Goal: Task Accomplishment & Management: Complete application form

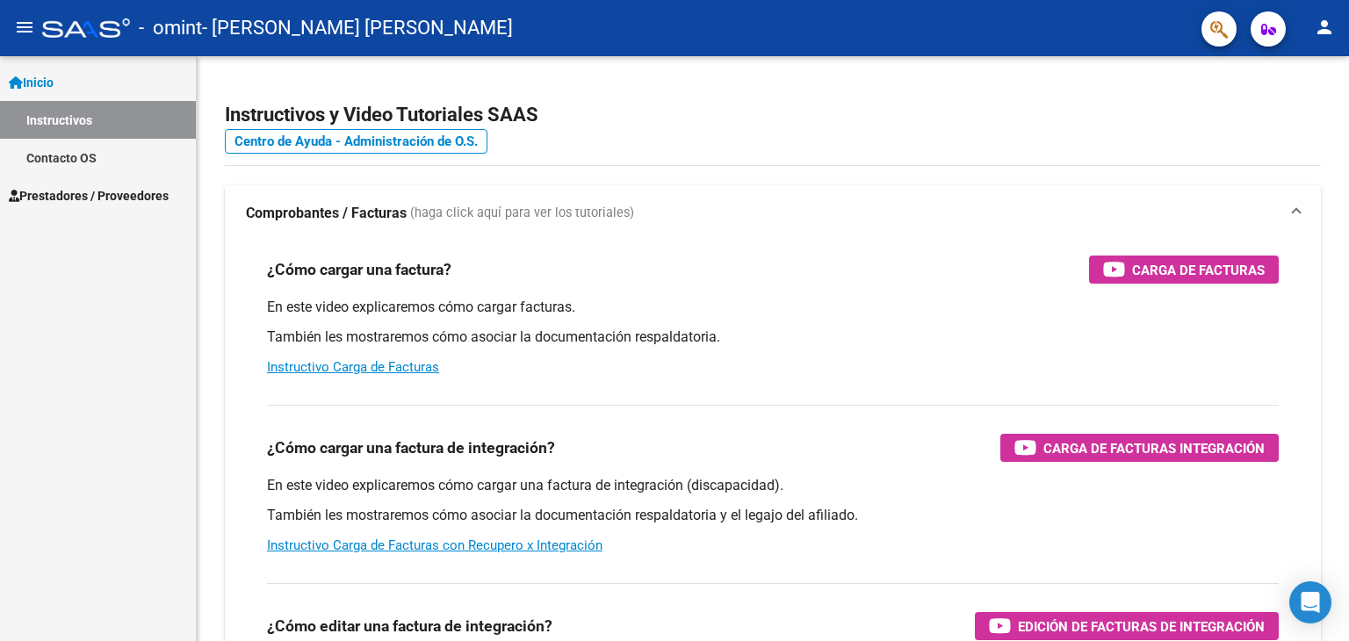
click at [87, 198] on span "Prestadores / Proveedores" at bounding box center [89, 195] width 160 height 19
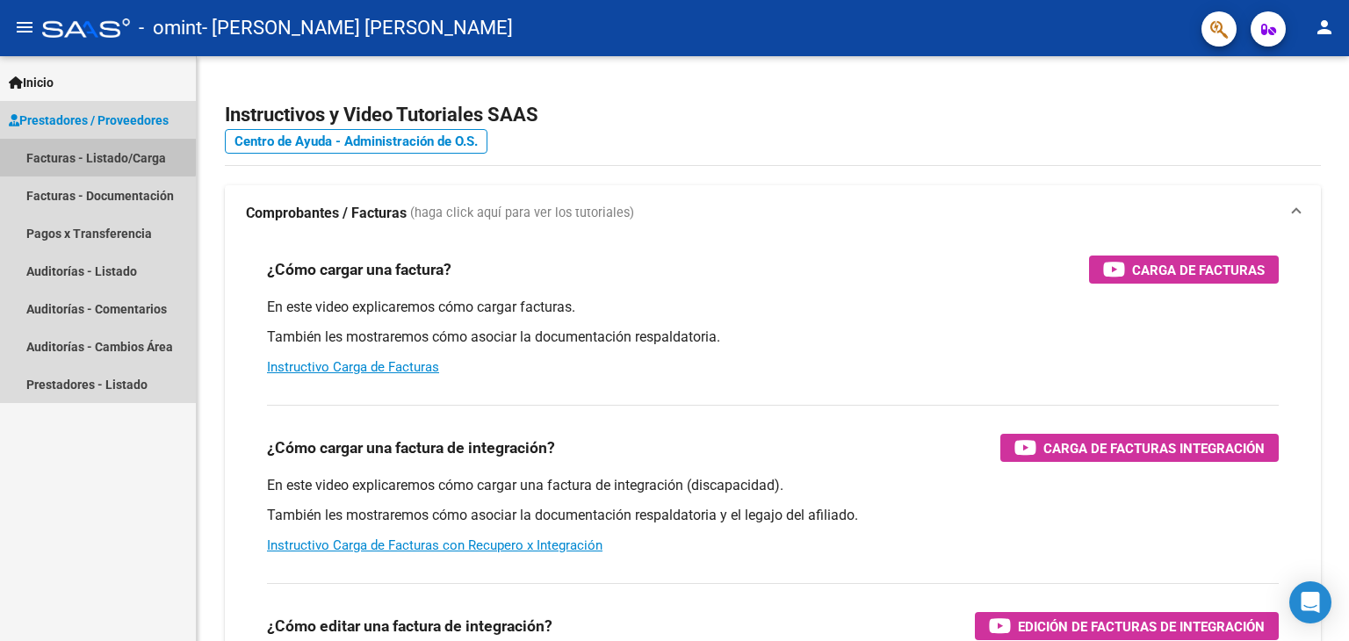
click at [91, 152] on link "Facturas - Listado/Carga" at bounding box center [98, 158] width 196 height 38
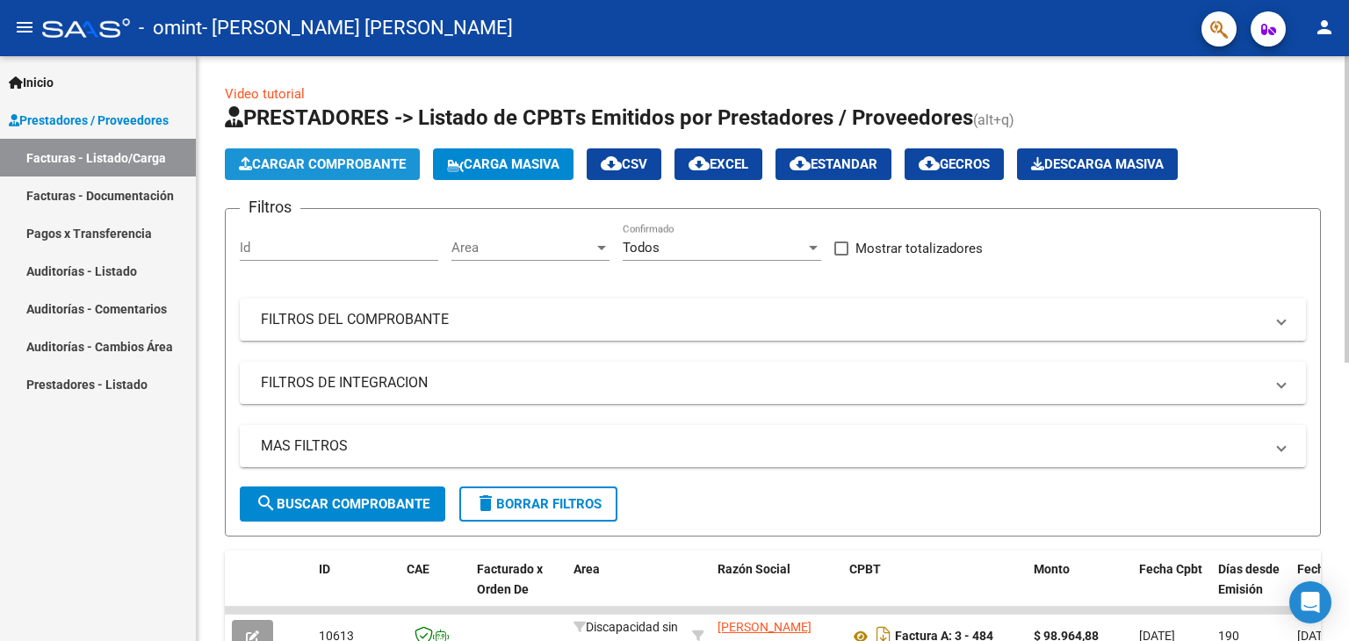
click at [301, 169] on span "Cargar Comprobante" at bounding box center [322, 164] width 167 height 16
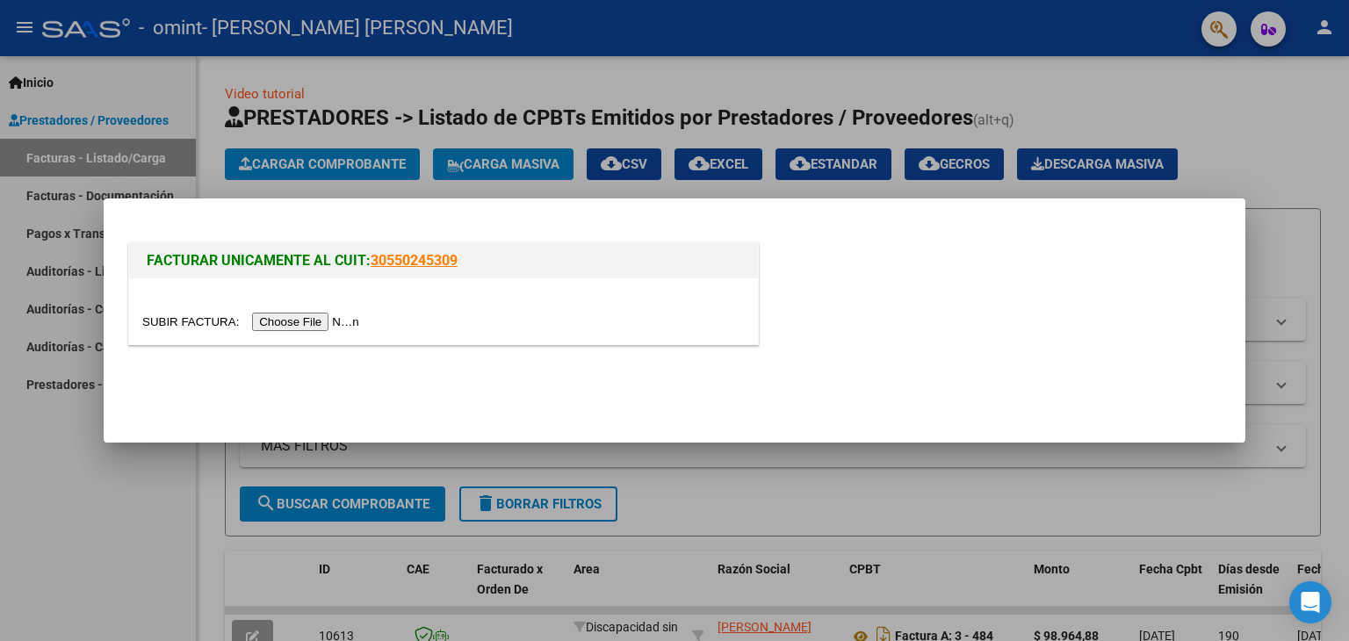
click at [321, 317] on input "file" at bounding box center [253, 322] width 222 height 18
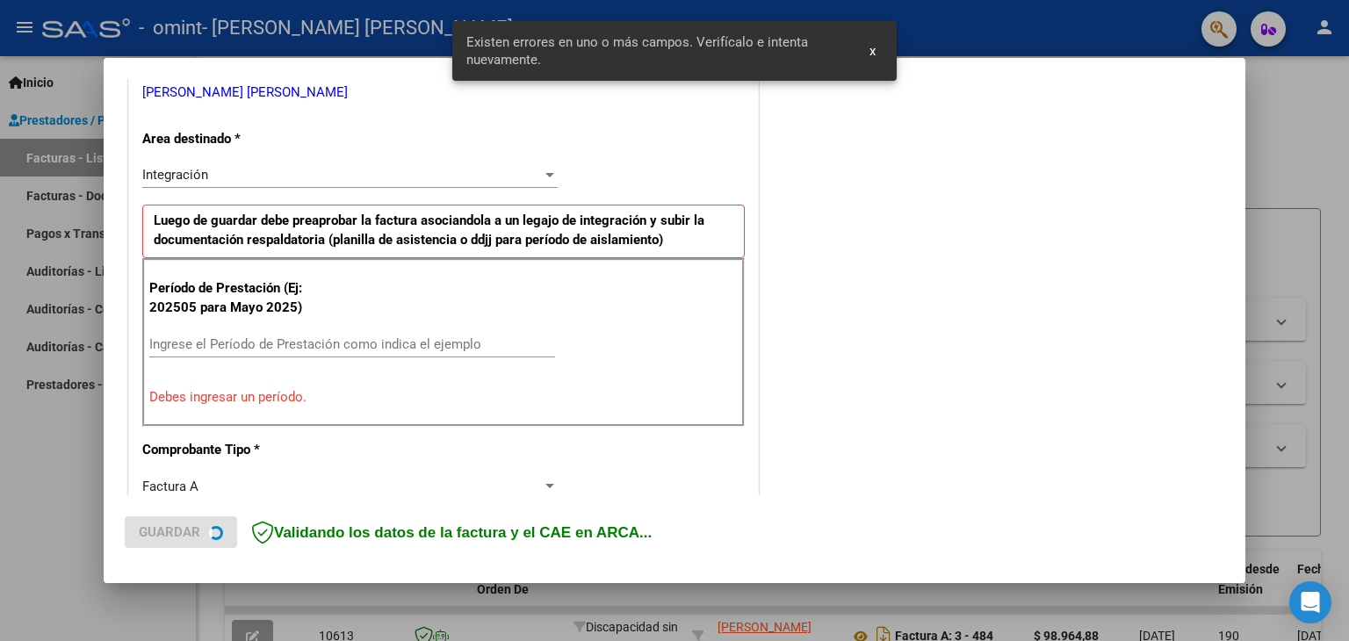
scroll to position [369, 0]
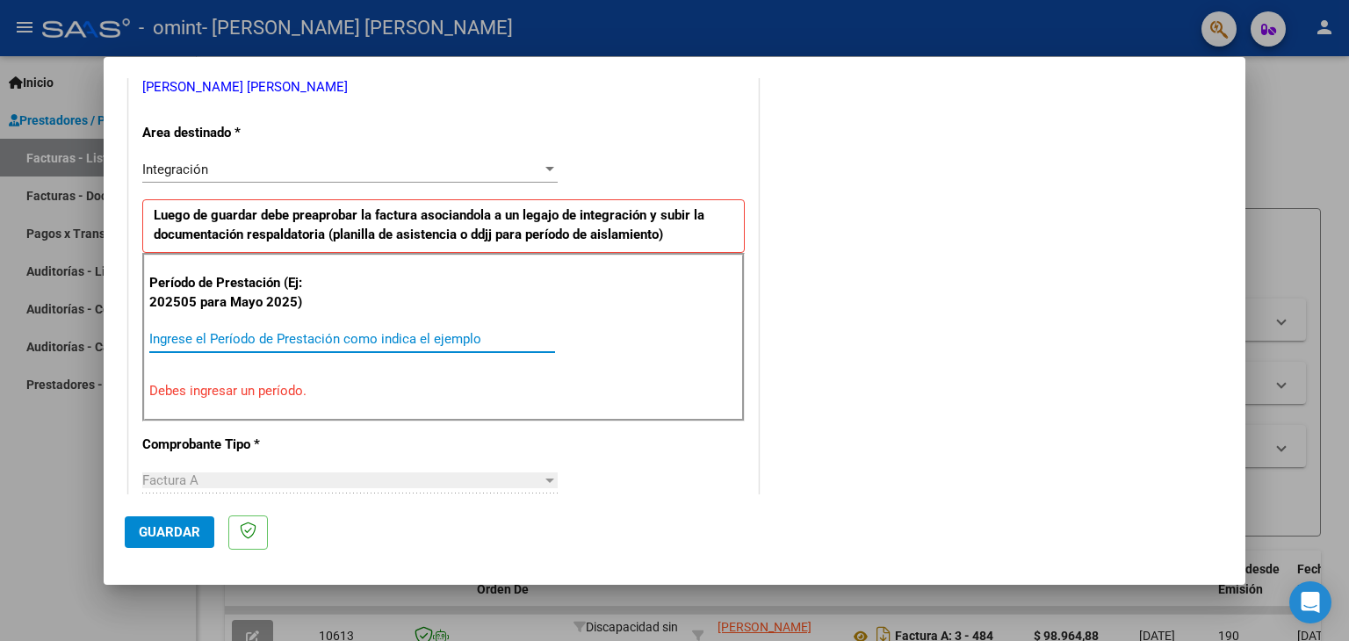
click at [330, 336] on input "Ingrese el Período de Prestación como indica el ejemplo" at bounding box center [352, 339] width 406 height 16
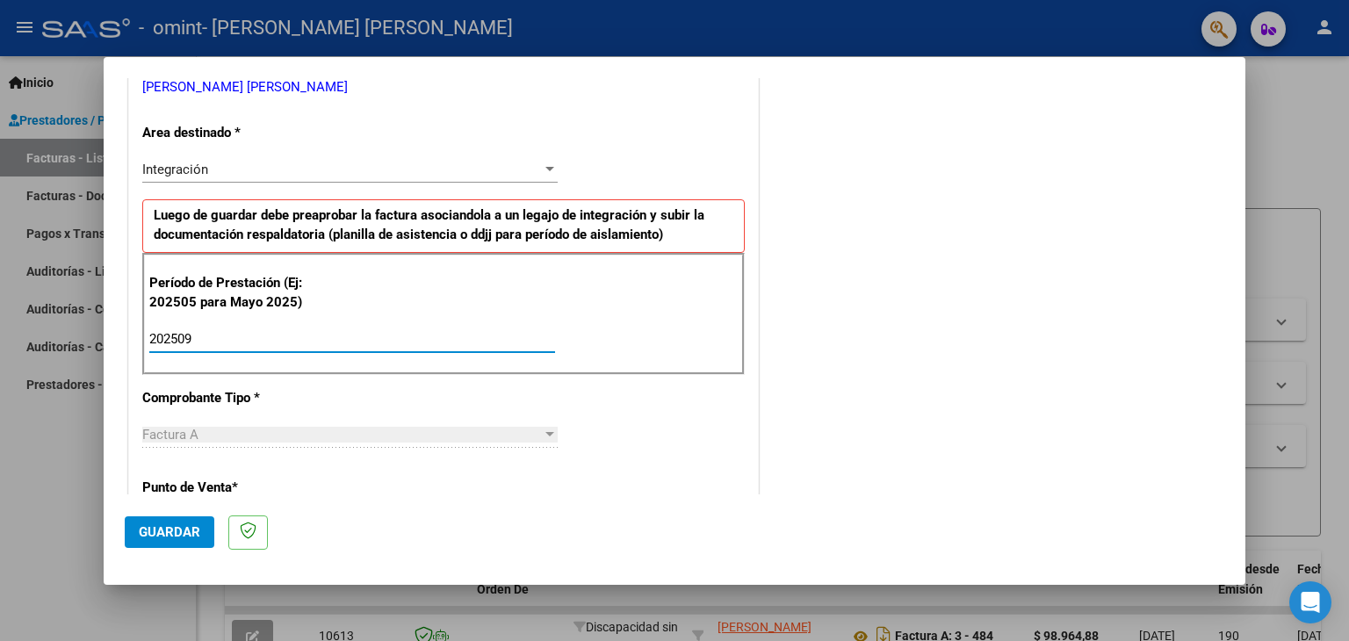
type input "202509"
click at [195, 430] on span "Factura A" at bounding box center [170, 435] width 56 height 16
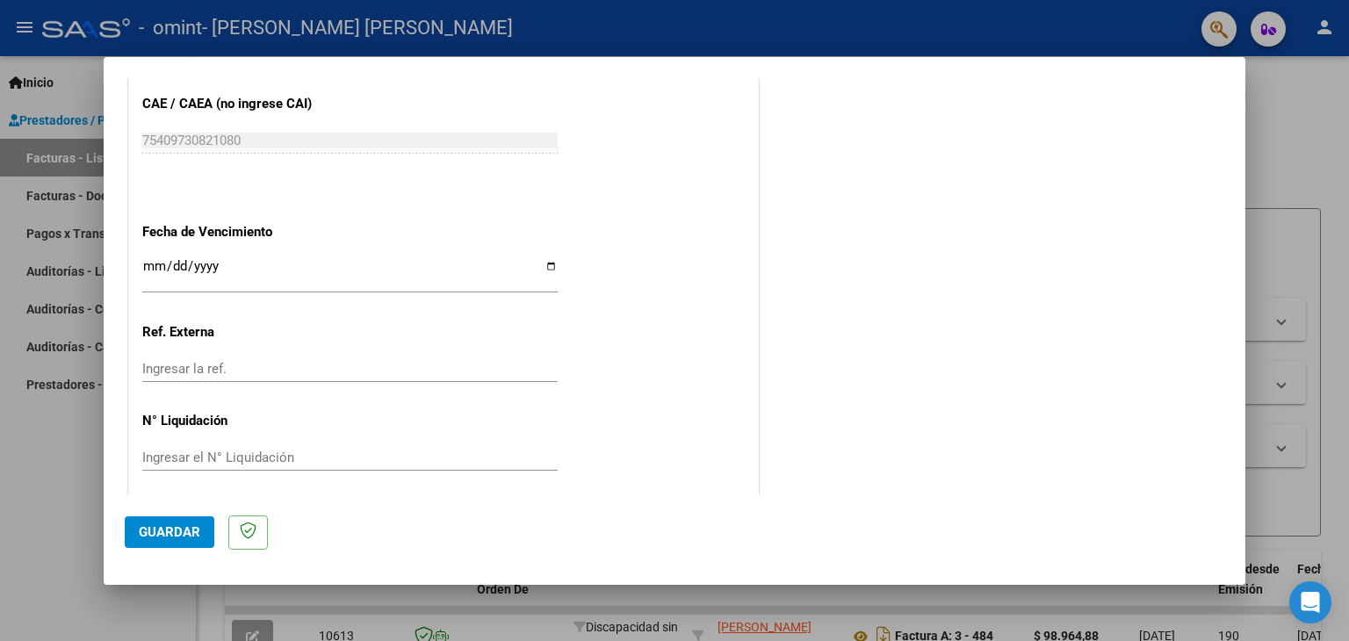
scroll to position [1127, 0]
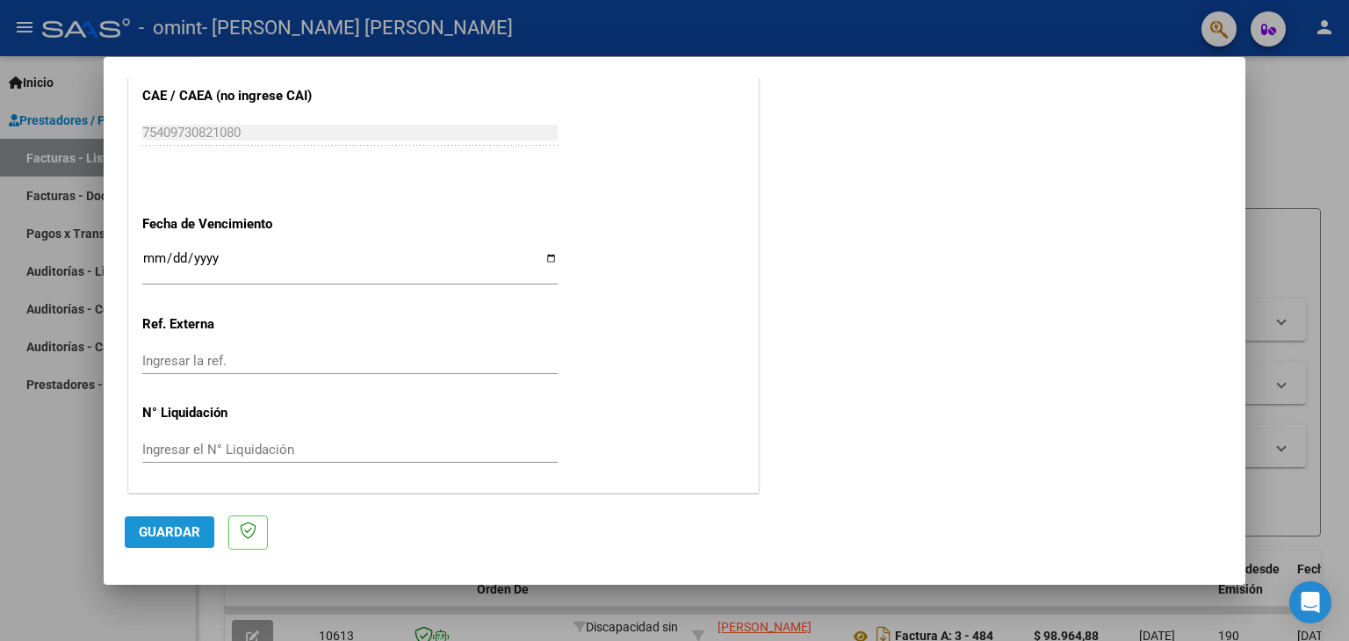
click at [162, 531] on span "Guardar" at bounding box center [169, 532] width 61 height 16
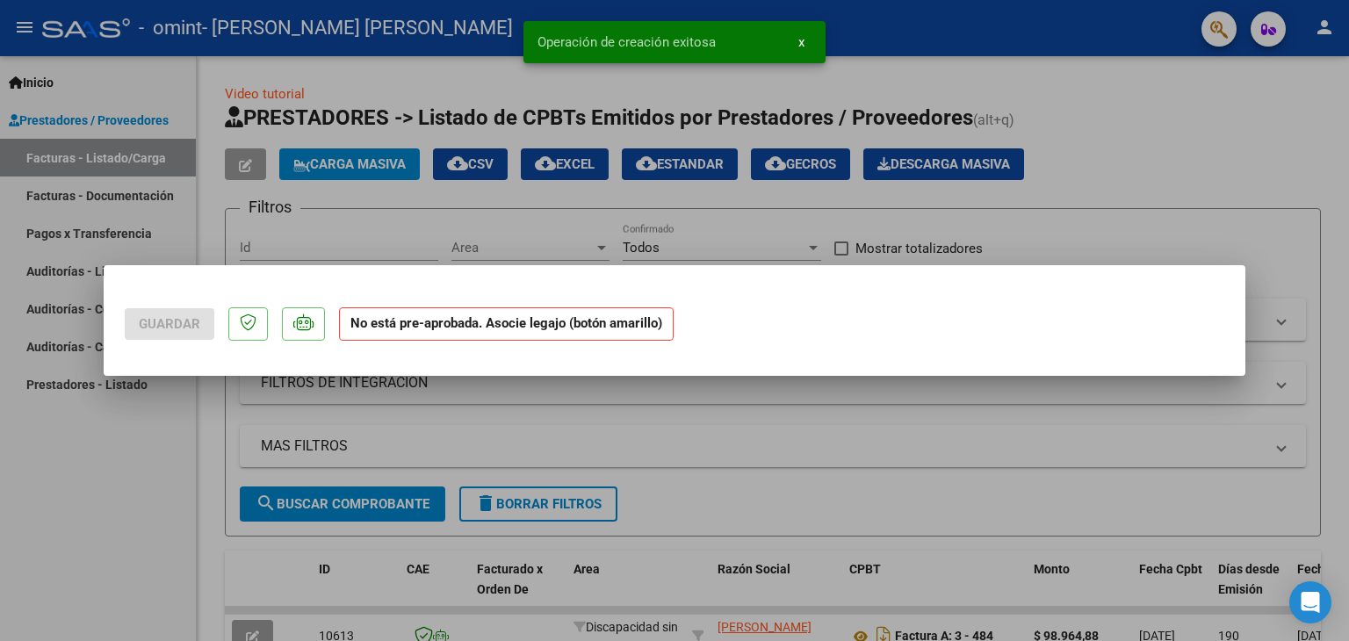
scroll to position [0, 0]
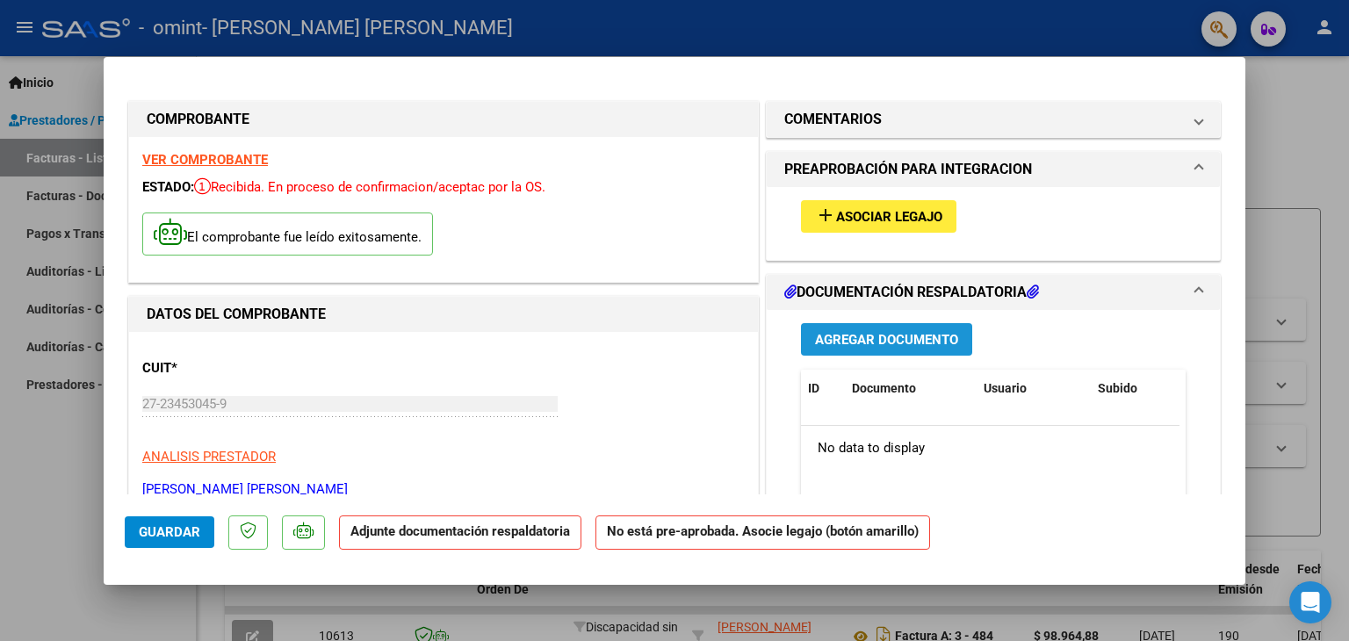
click at [871, 340] on span "Agregar Documento" at bounding box center [886, 340] width 143 height 16
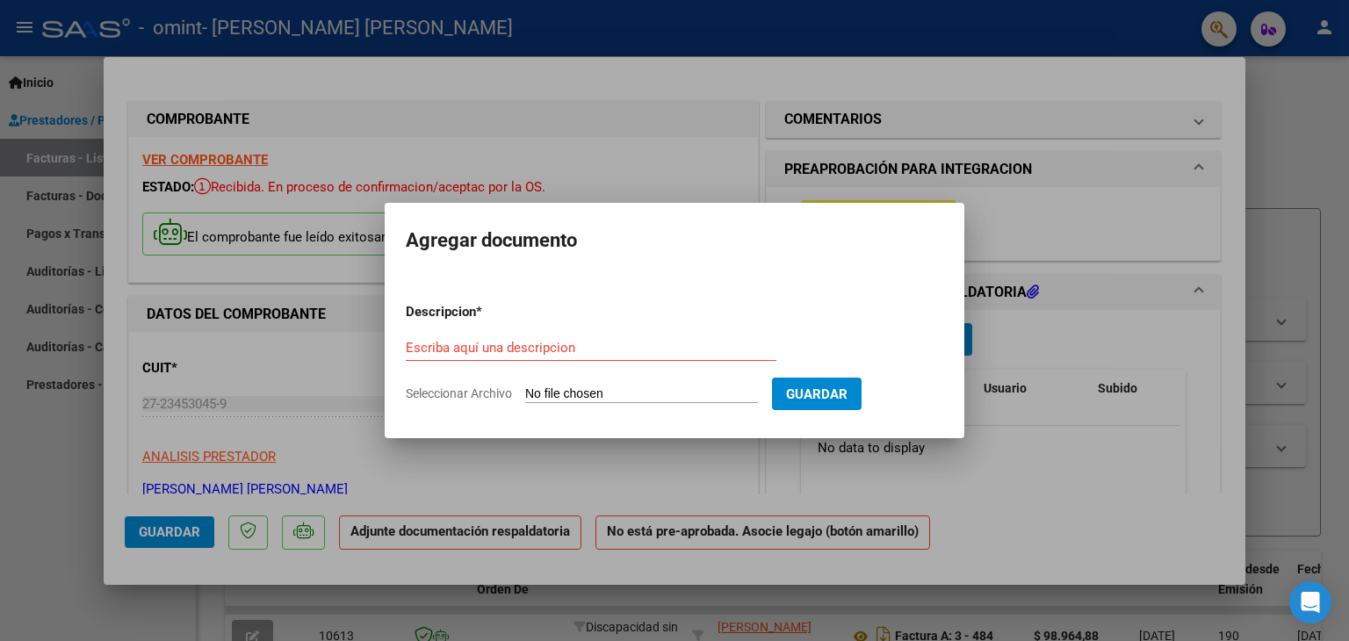
click at [571, 392] on input "Seleccionar Archivo" at bounding box center [641, 394] width 233 height 17
type input "C:\fakepath\PA 0925 [PERSON_NAME] Parada_01.pdf"
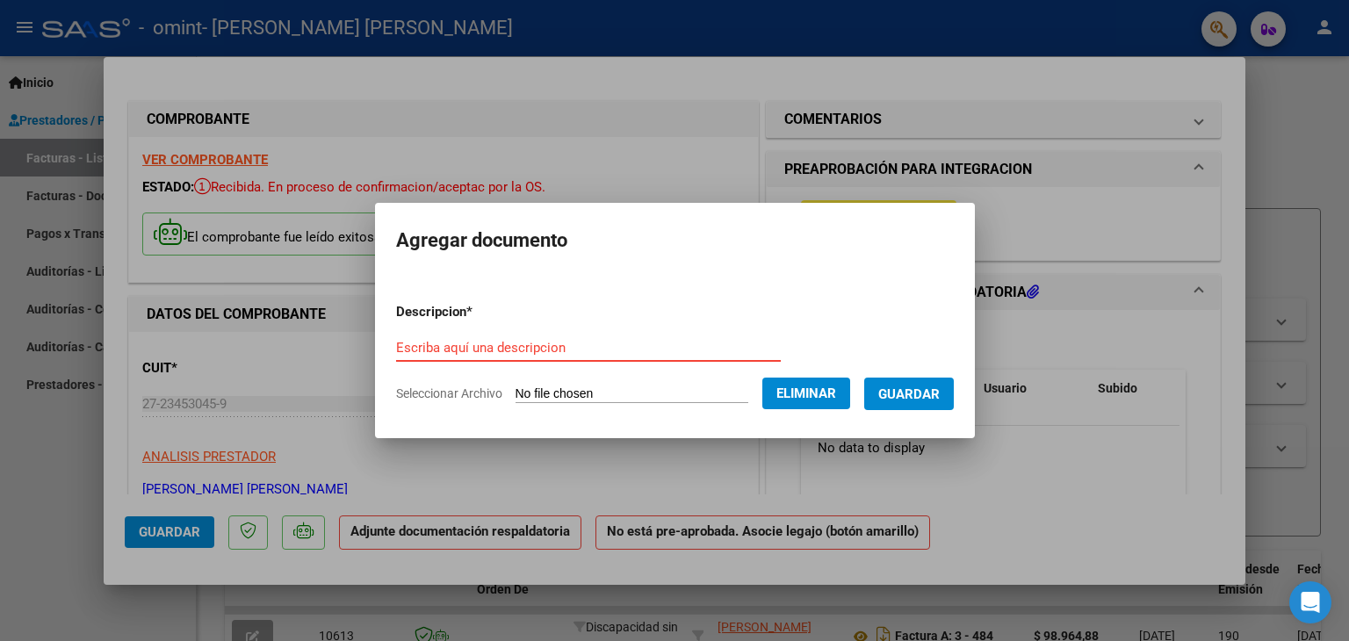
click at [467, 345] on input "Escriba aquí una descripcion" at bounding box center [588, 348] width 385 height 16
type input "planilla de asistencia"
click at [926, 398] on span "Guardar" at bounding box center [908, 394] width 61 height 16
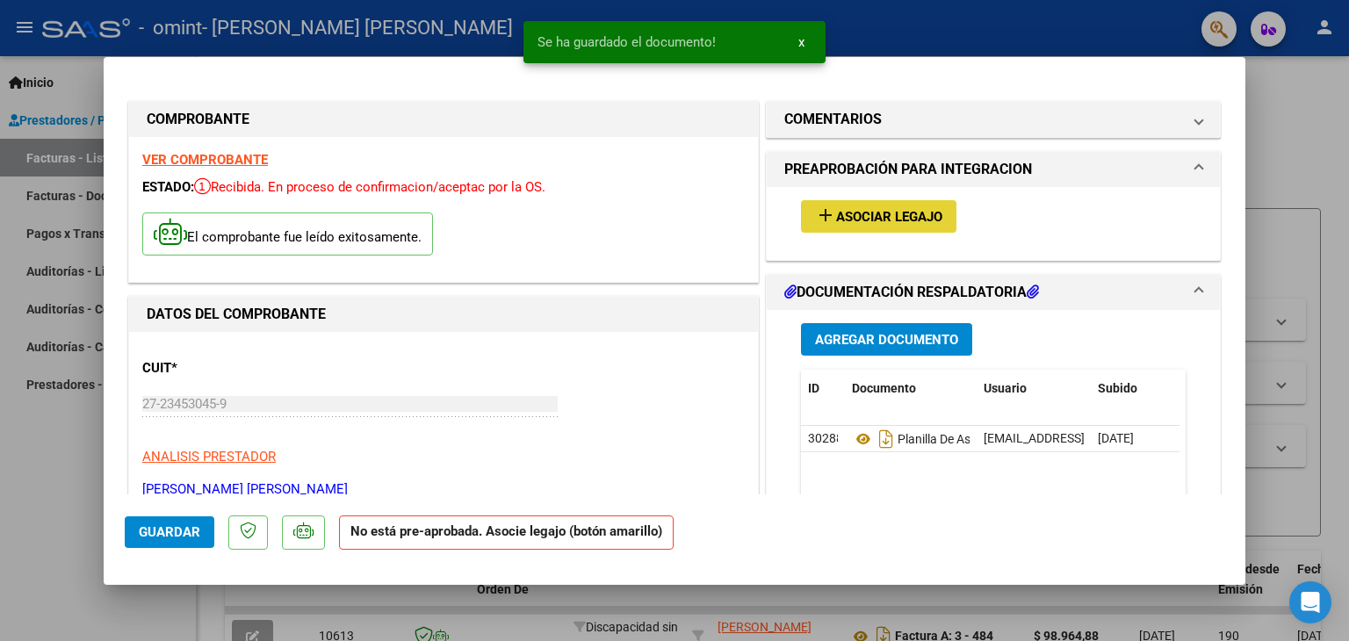
click at [906, 214] on span "Asociar Legajo" at bounding box center [889, 217] width 106 height 16
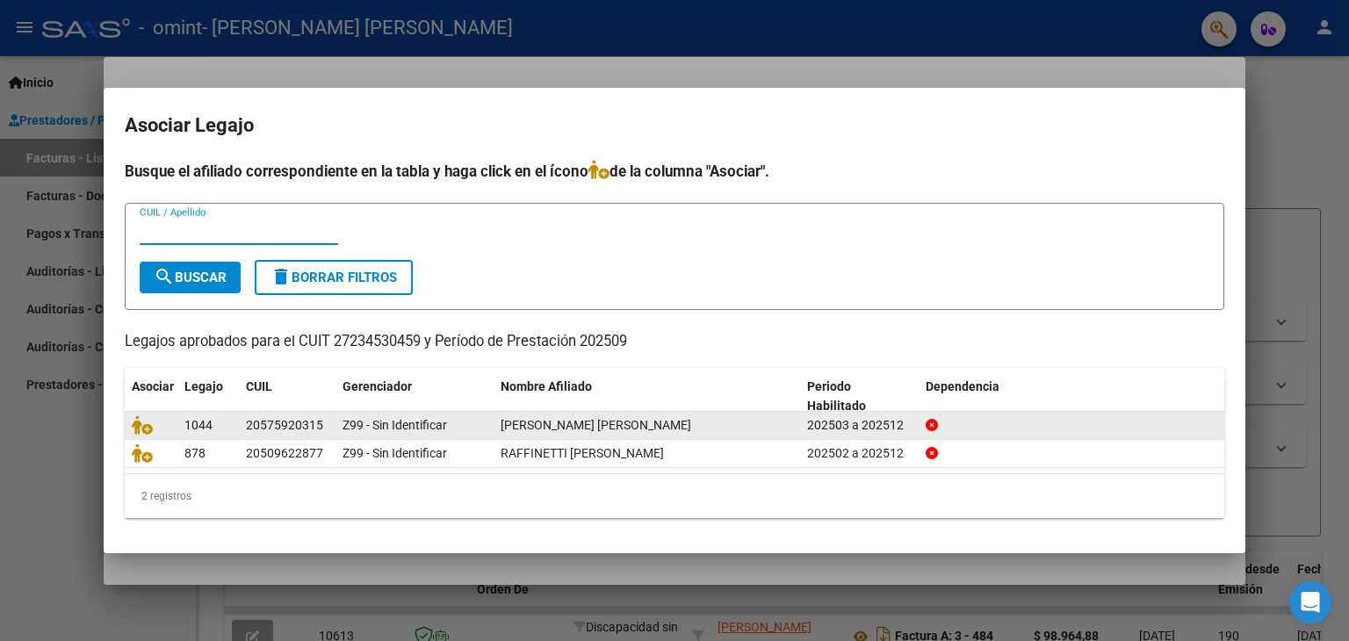
click at [551, 429] on span "[PERSON_NAME] [PERSON_NAME]" at bounding box center [596, 425] width 191 height 14
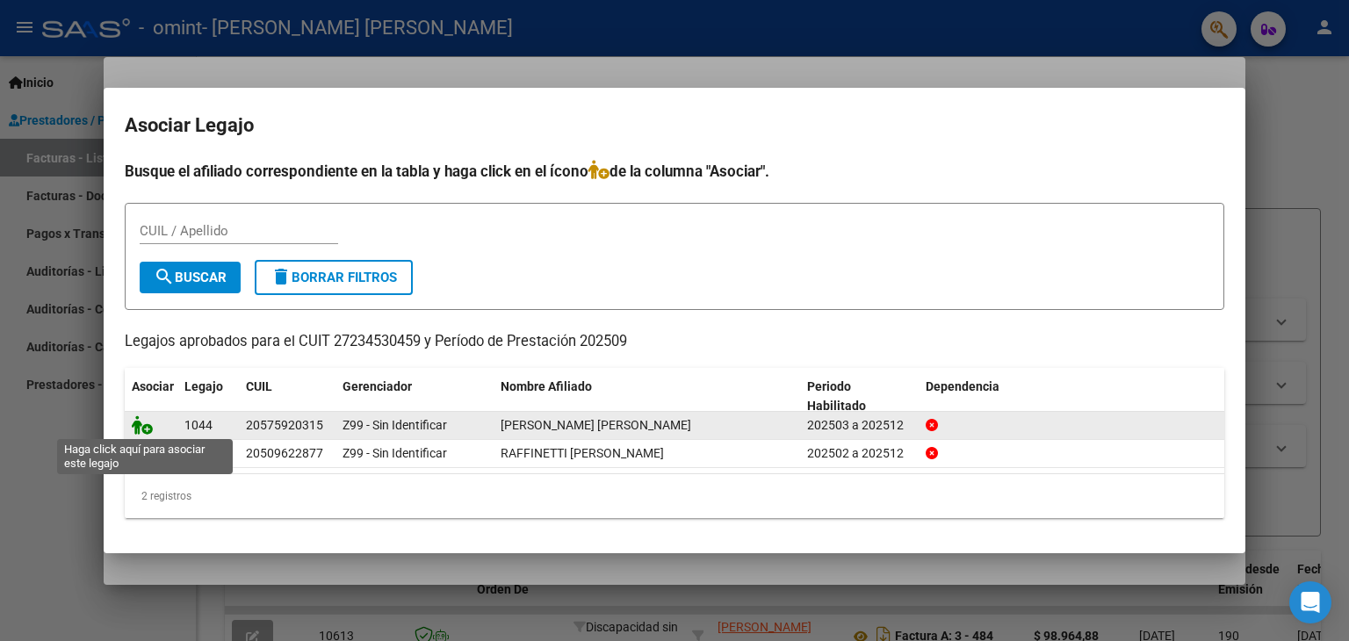
click at [139, 424] on icon at bounding box center [142, 424] width 21 height 19
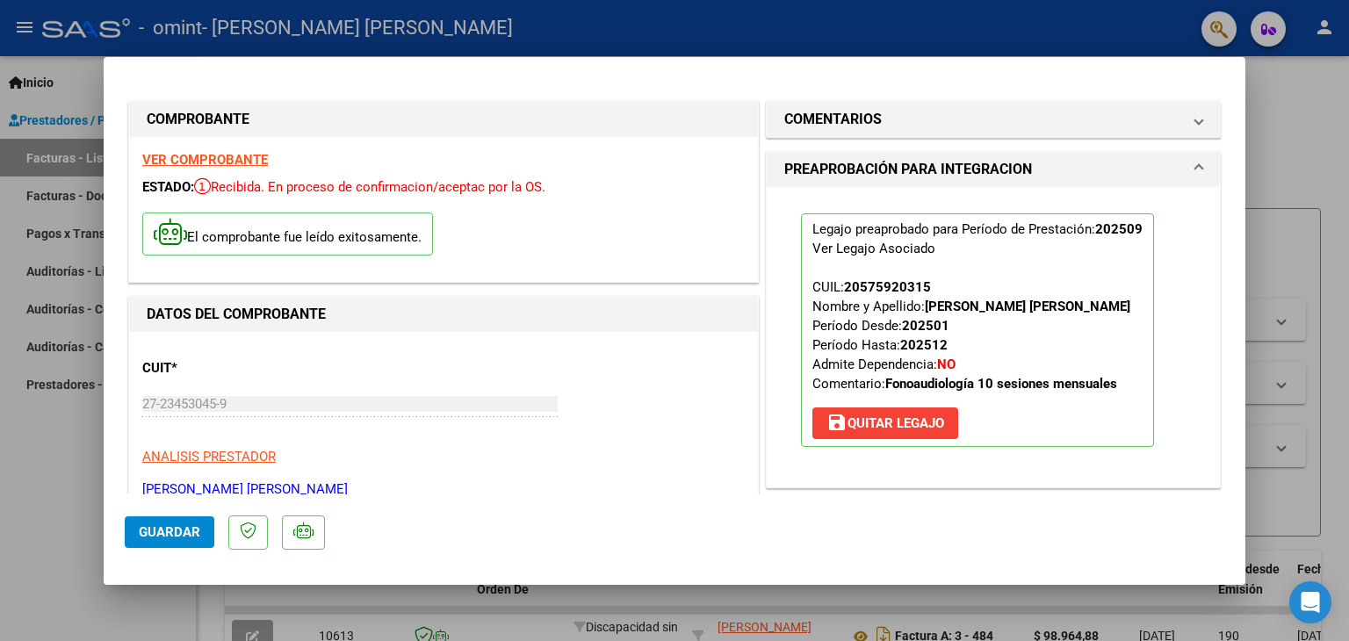
click at [133, 525] on button "Guardar" at bounding box center [170, 532] width 90 height 32
click at [168, 529] on span "Guardar" at bounding box center [169, 532] width 61 height 16
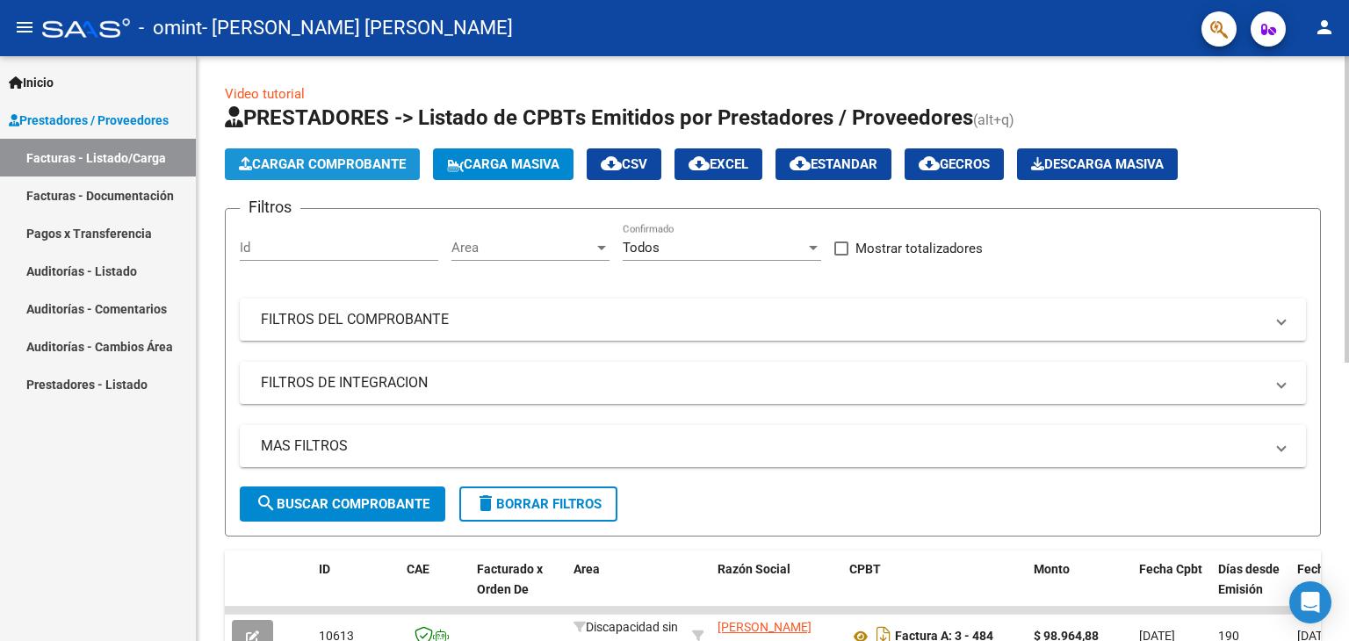
click at [296, 153] on button "Cargar Comprobante" at bounding box center [322, 164] width 195 height 32
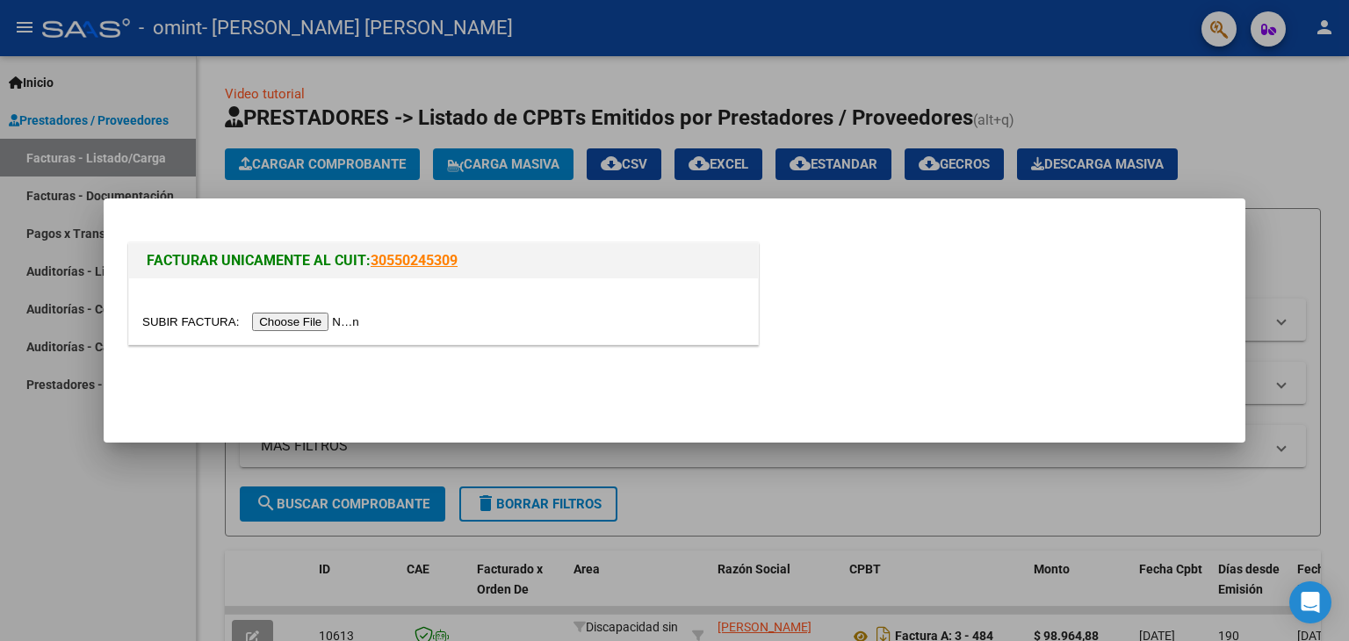
click at [297, 321] on input "file" at bounding box center [253, 322] width 222 height 18
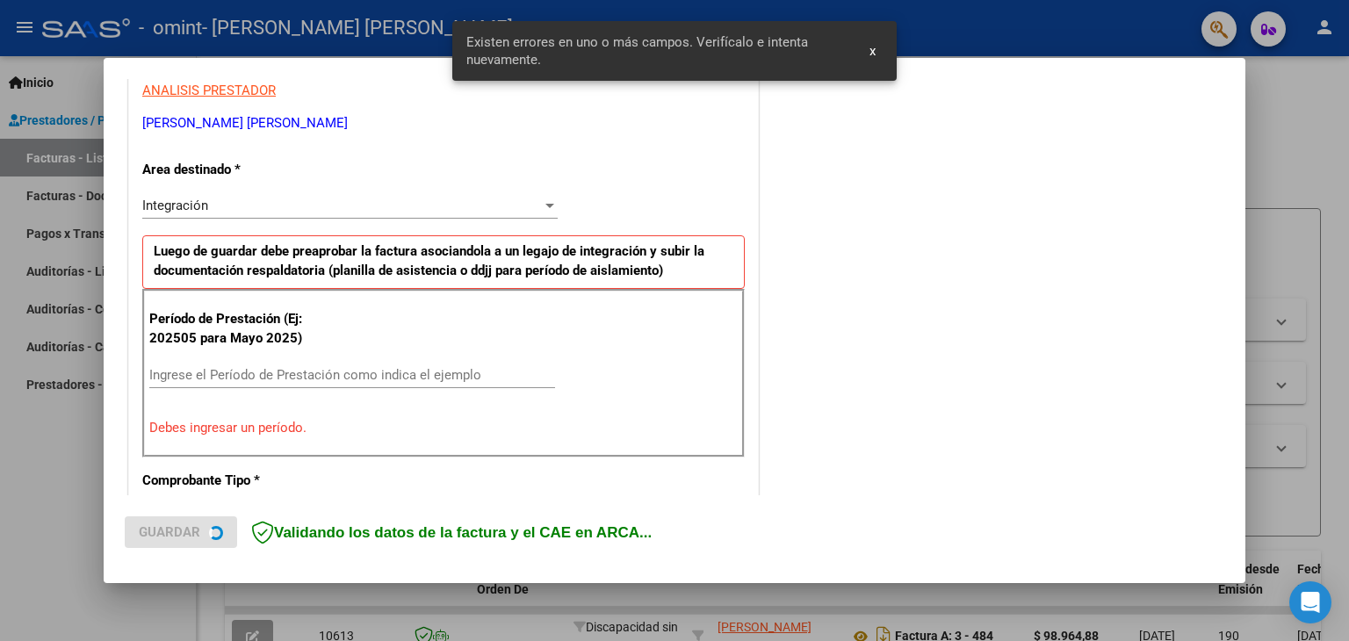
scroll to position [369, 0]
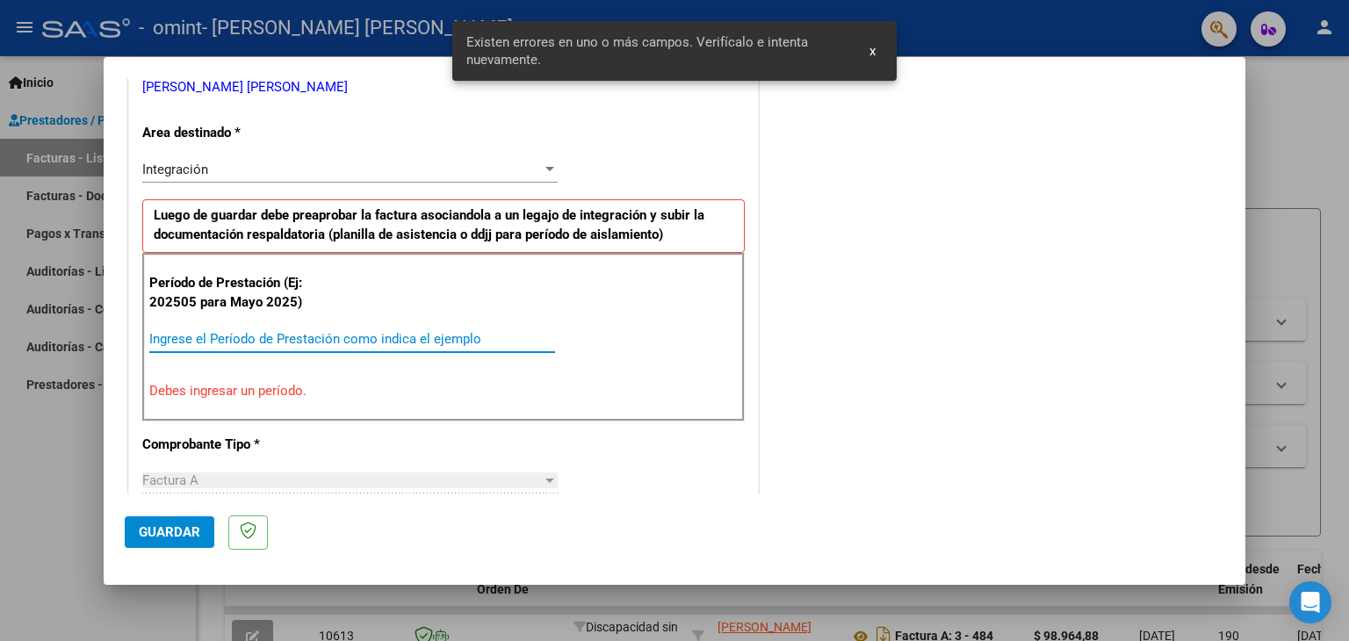
click at [294, 342] on input "Ingrese el Período de Prestación como indica el ejemplo" at bounding box center [352, 339] width 406 height 16
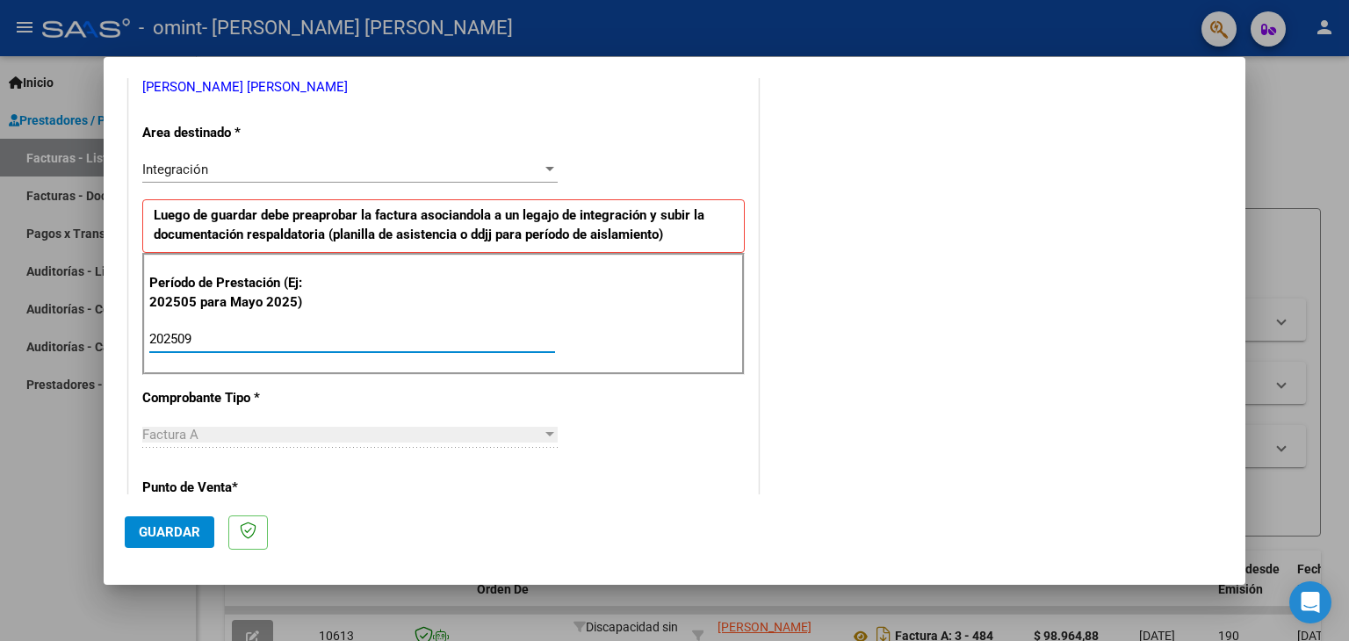
type input "202509"
click at [168, 530] on span "Guardar" at bounding box center [169, 532] width 61 height 16
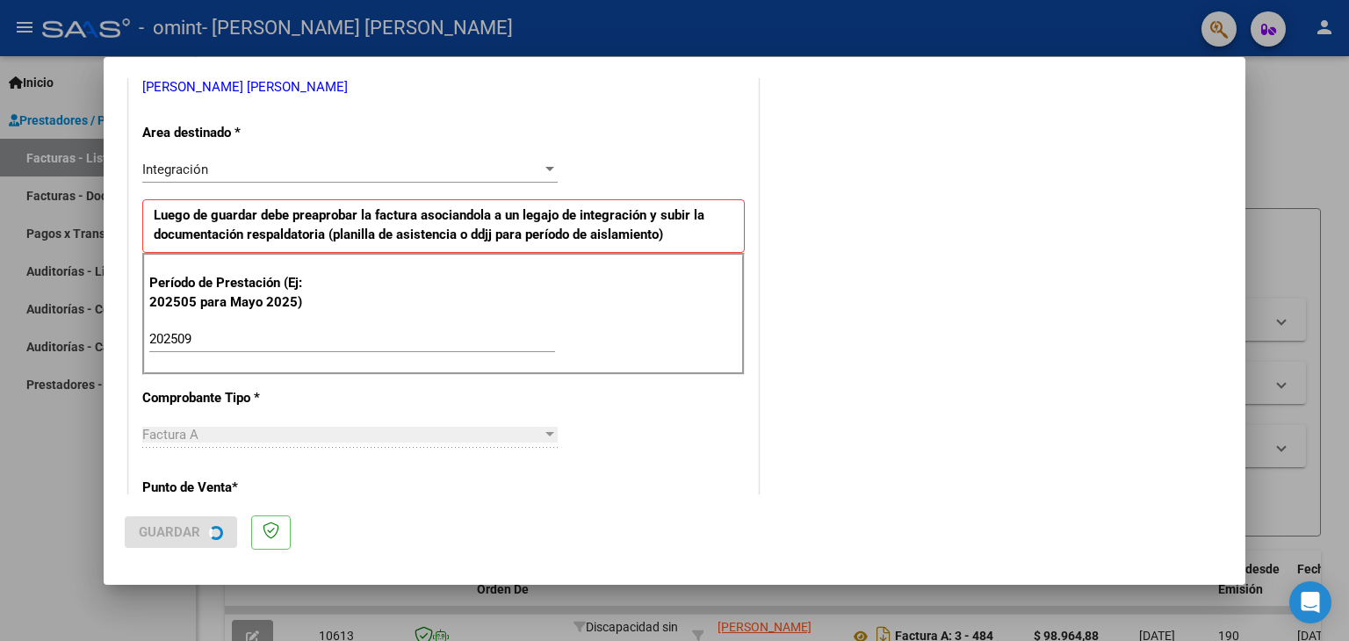
scroll to position [0, 0]
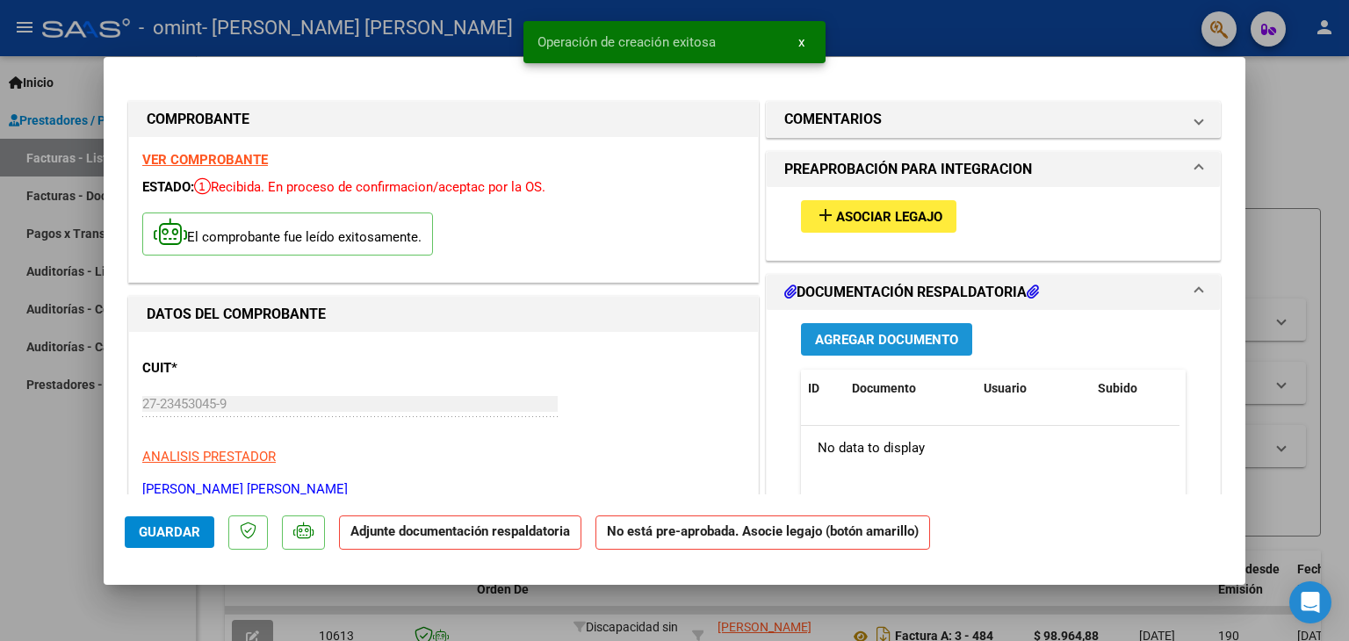
click at [841, 331] on span "Agregar Documento" at bounding box center [886, 339] width 143 height 16
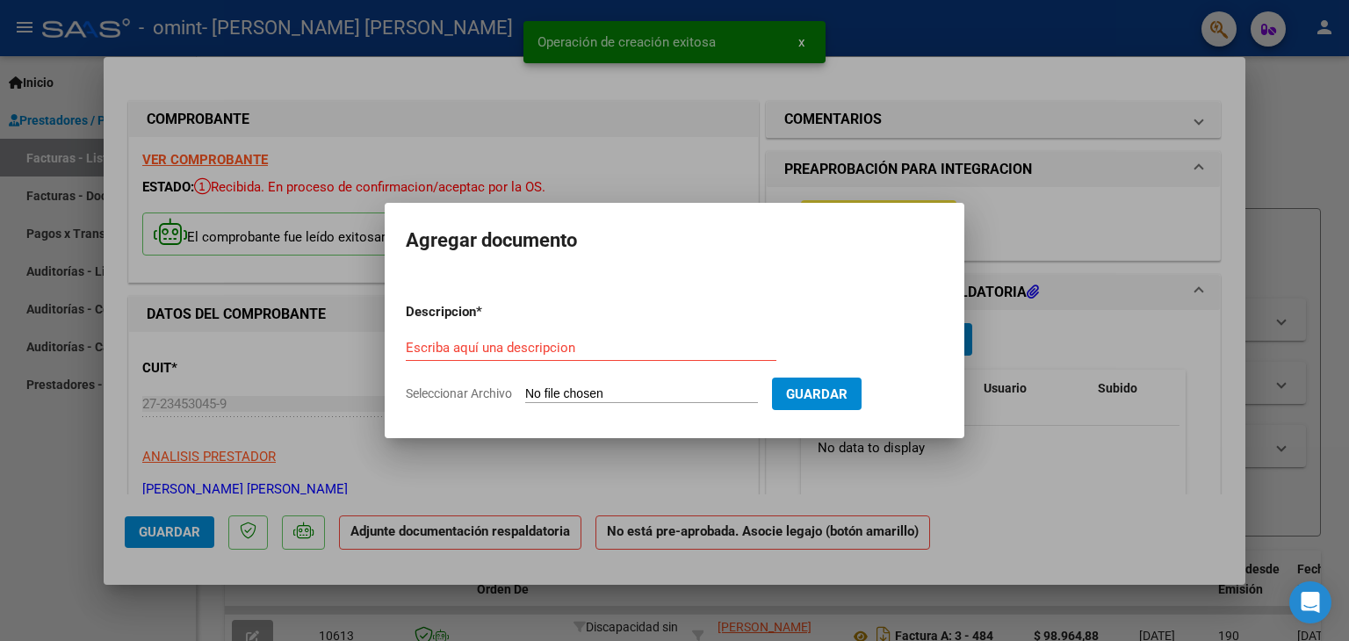
click at [568, 392] on input "Seleccionar Archivo" at bounding box center [641, 394] width 233 height 17
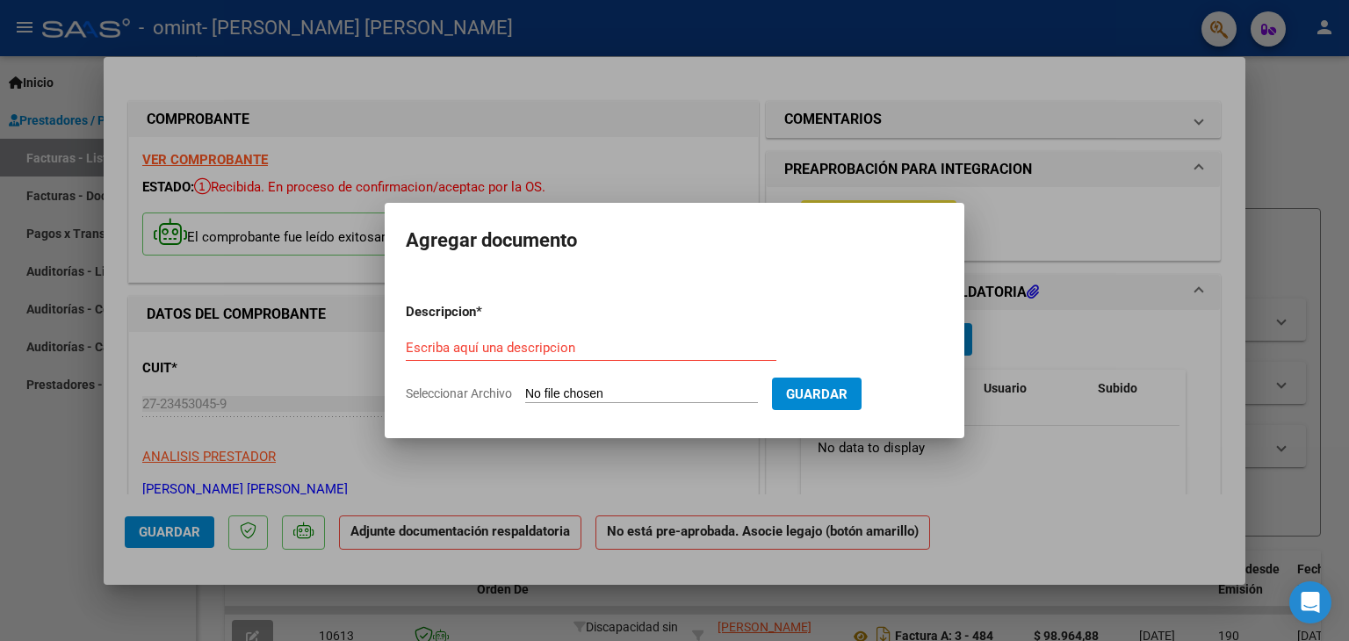
type input "C:\fakepath\PA 0925 [PERSON_NAME] Raffinetti_01.pdf"
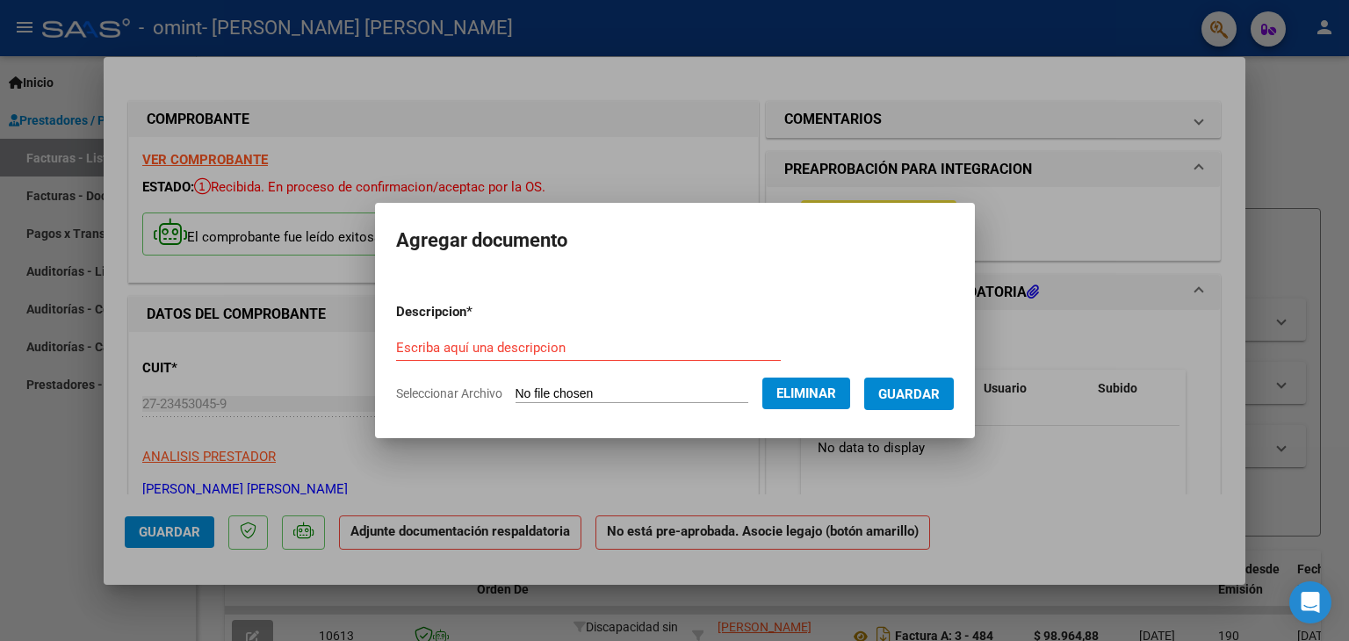
click at [469, 338] on div "Escriba aquí una descripcion" at bounding box center [588, 348] width 385 height 26
type input "planilla de asistencia"
click at [906, 396] on span "Guardar" at bounding box center [908, 394] width 61 height 16
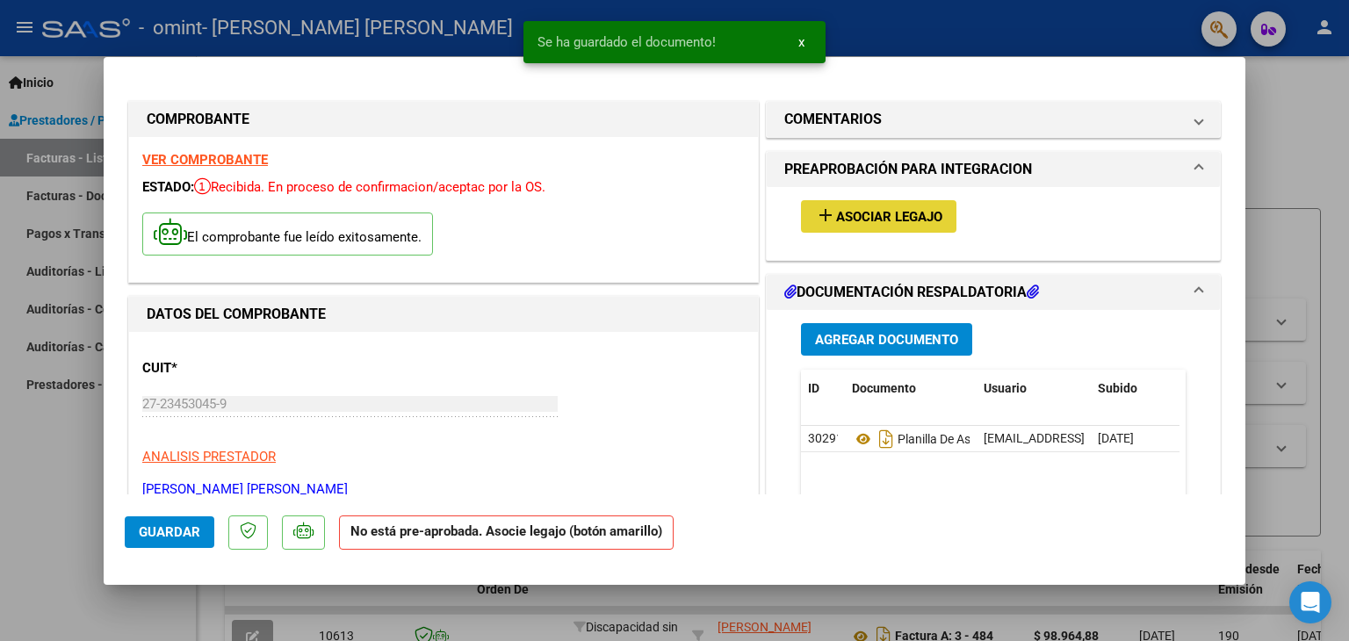
click at [892, 216] on span "Asociar Legajo" at bounding box center [889, 217] width 106 height 16
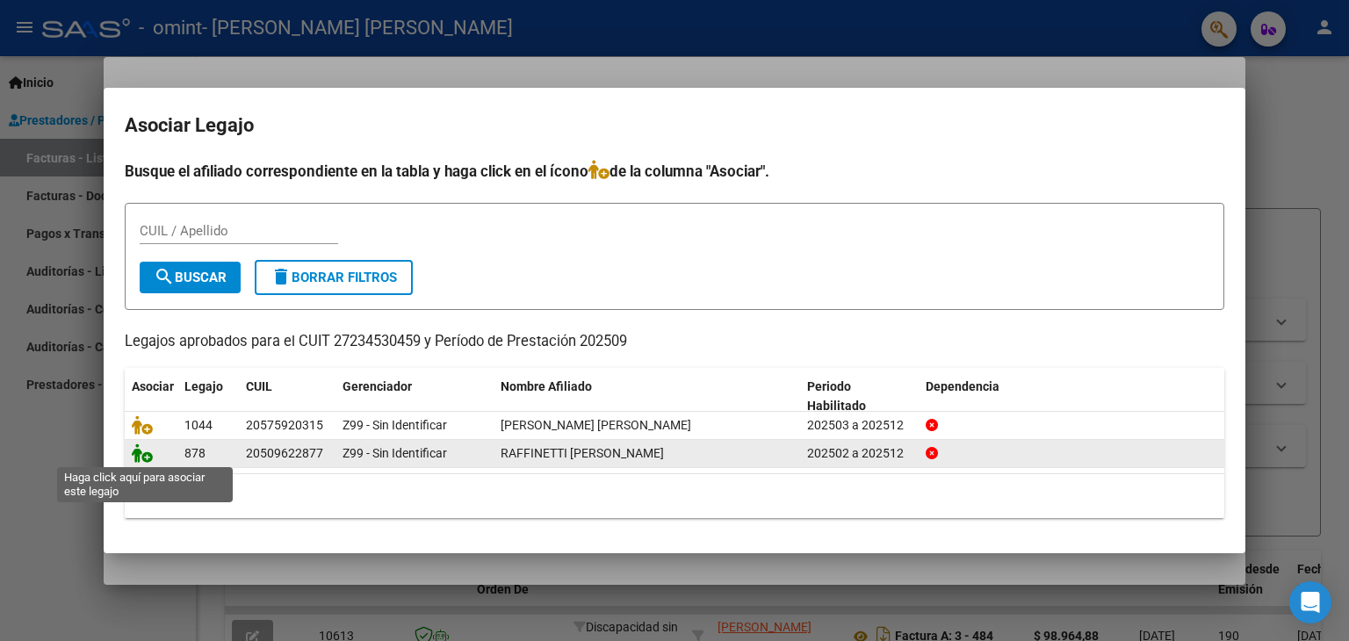
click at [138, 453] on icon at bounding box center [142, 452] width 21 height 19
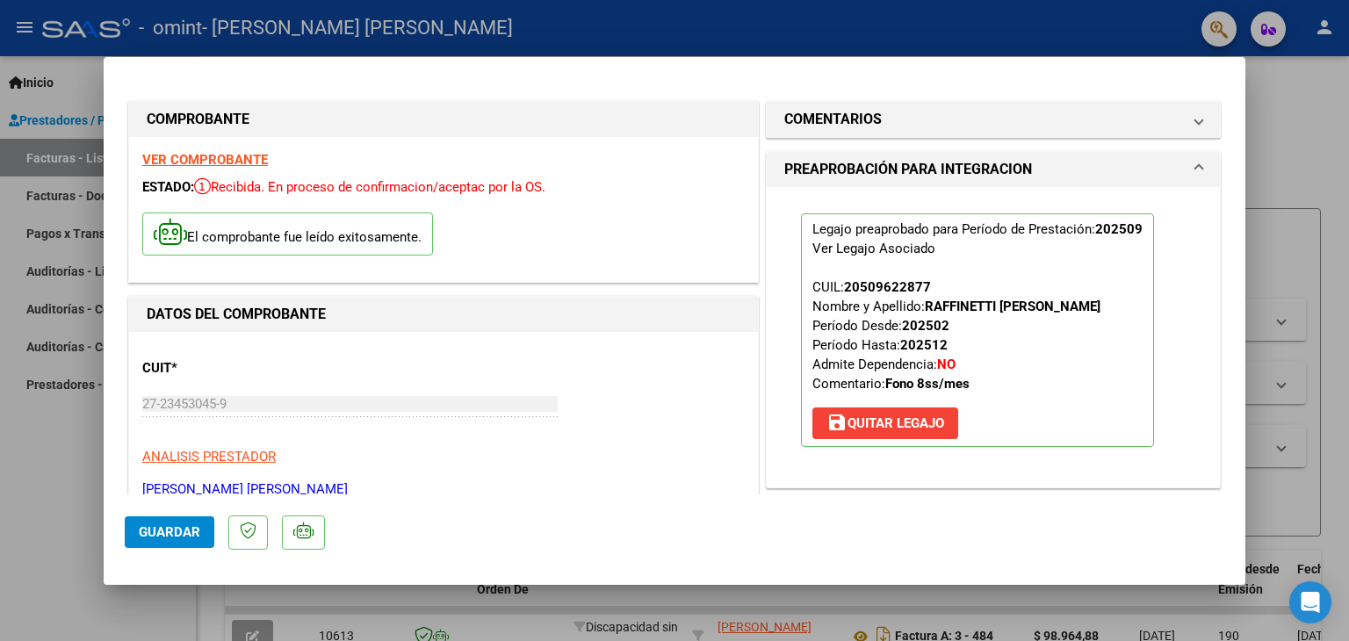
click at [159, 535] on span "Guardar" at bounding box center [169, 532] width 61 height 16
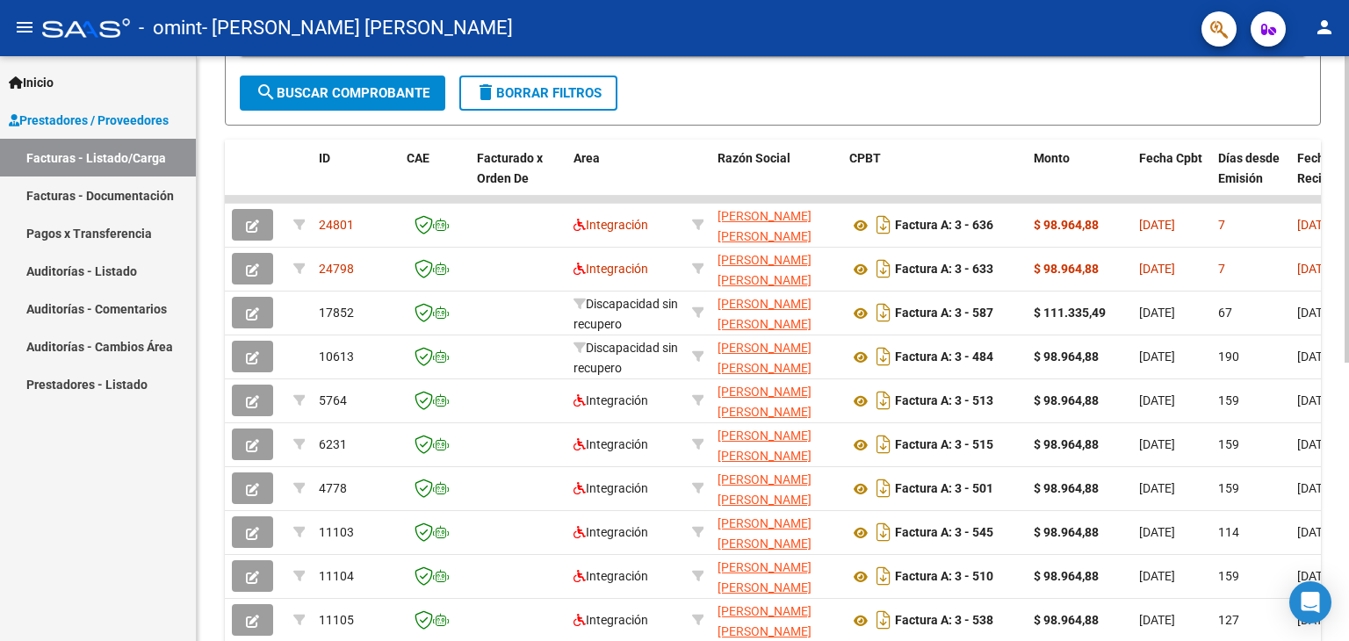
scroll to position [412, 0]
click at [1348, 382] on div at bounding box center [1346, 430] width 4 height 306
